Goal: Obtain resource: Download file/media

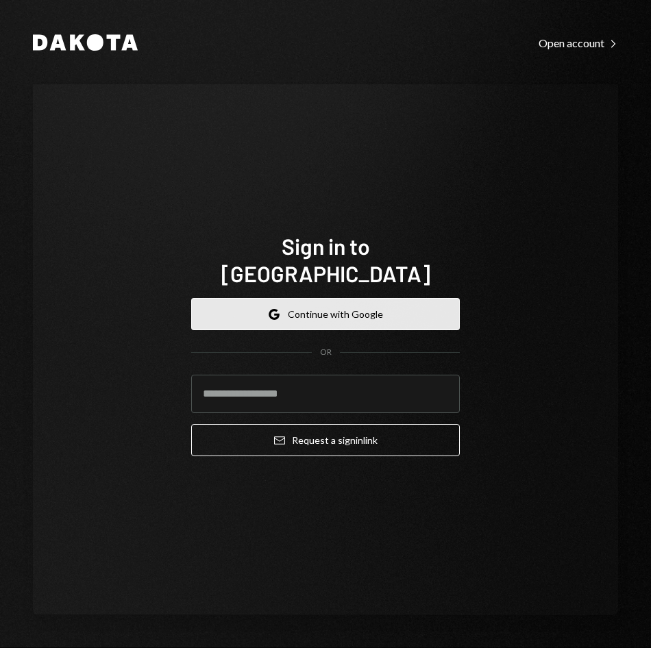
click at [277, 315] on icon "button" at bounding box center [273, 317] width 8 height 4
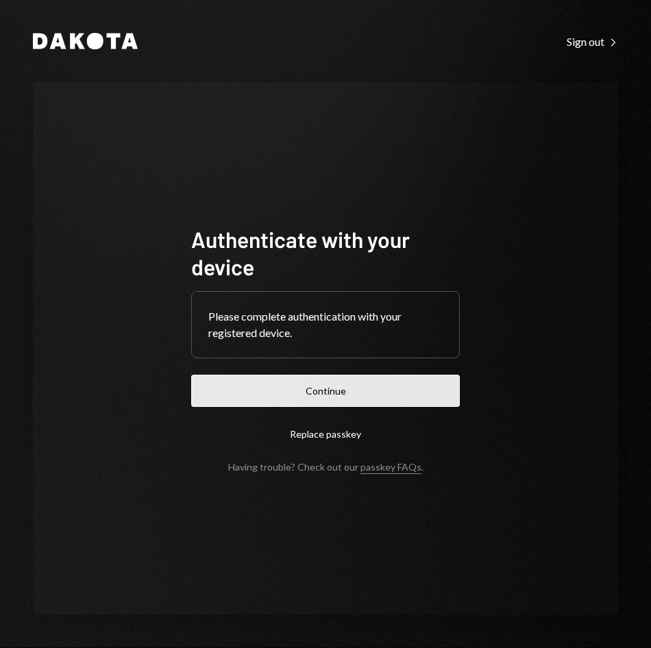
click at [314, 399] on button "Continue" at bounding box center [325, 391] width 268 height 32
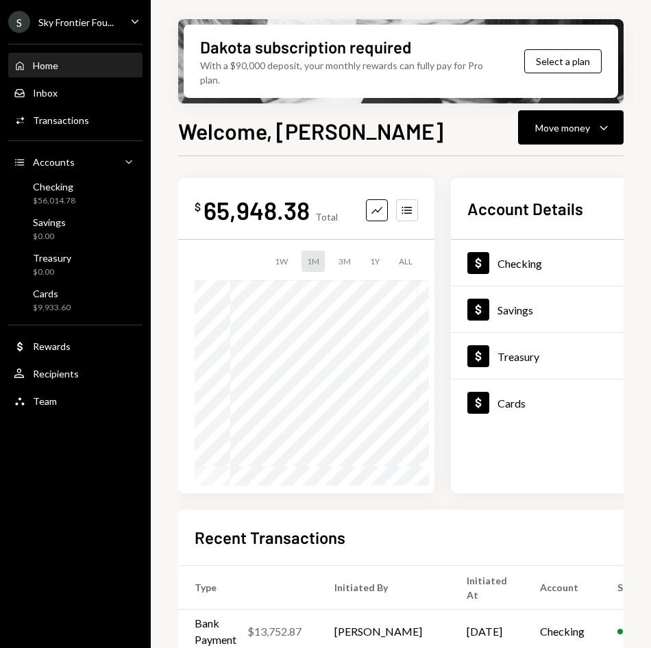
click at [70, 28] on div "S Sky Frontier Fou..." at bounding box center [60, 22] width 105 height 22
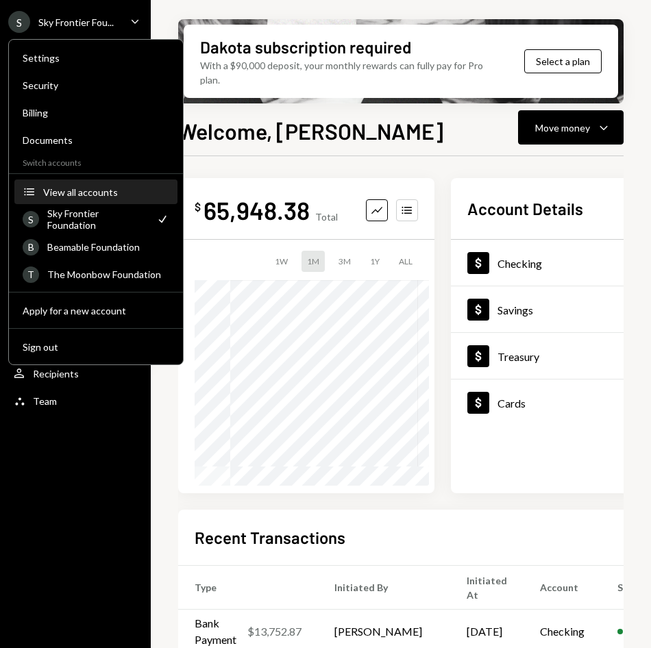
click at [75, 189] on div "View all accounts" at bounding box center [106, 192] width 126 height 12
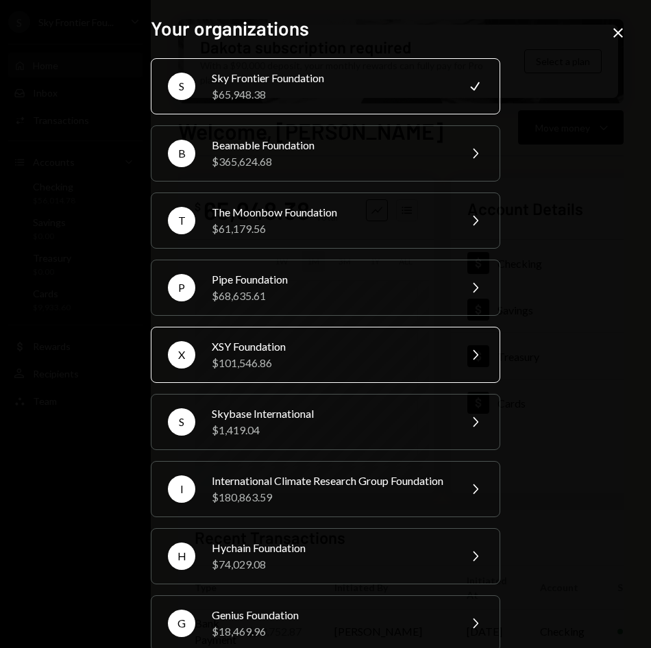
click at [351, 364] on div "$101,546.86" at bounding box center [331, 363] width 238 height 16
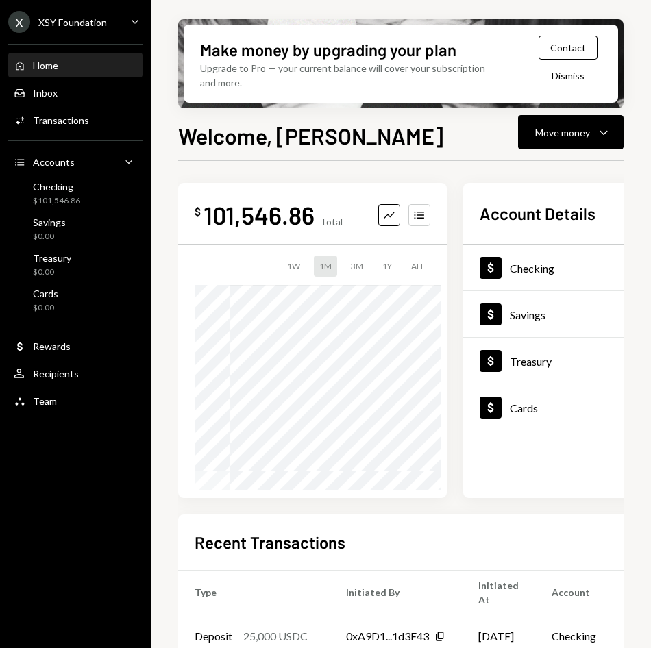
click at [79, 28] on div "X XSY Foundation" at bounding box center [57, 22] width 99 height 22
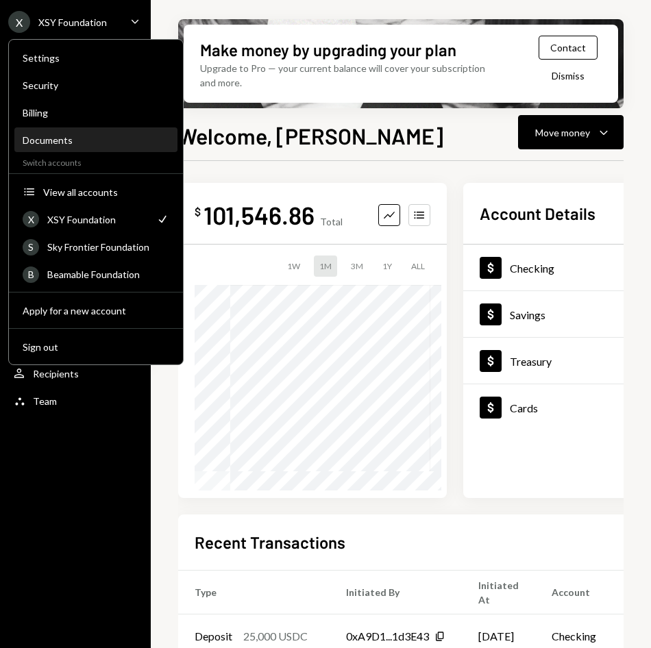
click at [68, 146] on div "Documents" at bounding box center [96, 140] width 147 height 23
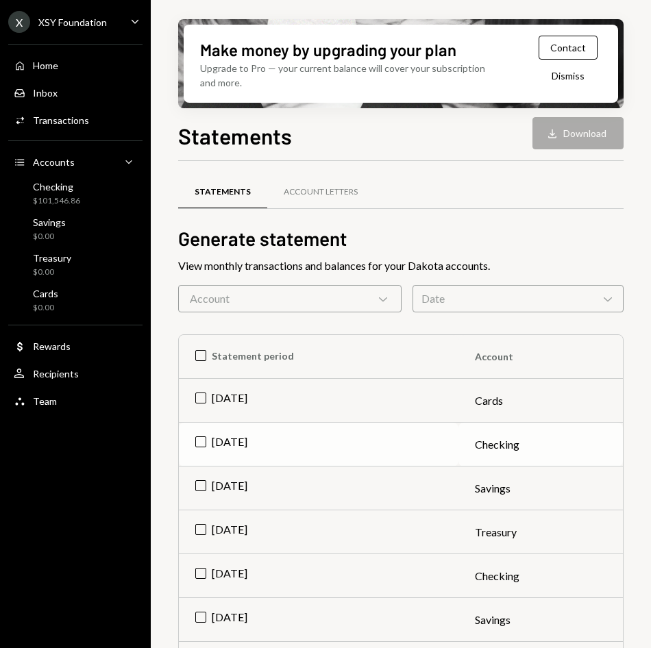
click at [198, 442] on td "[DATE]" at bounding box center [318, 445] width 279 height 44
click at [577, 136] on button "Download Download" at bounding box center [577, 133] width 91 height 32
